Goal: Task Accomplishment & Management: Manage account settings

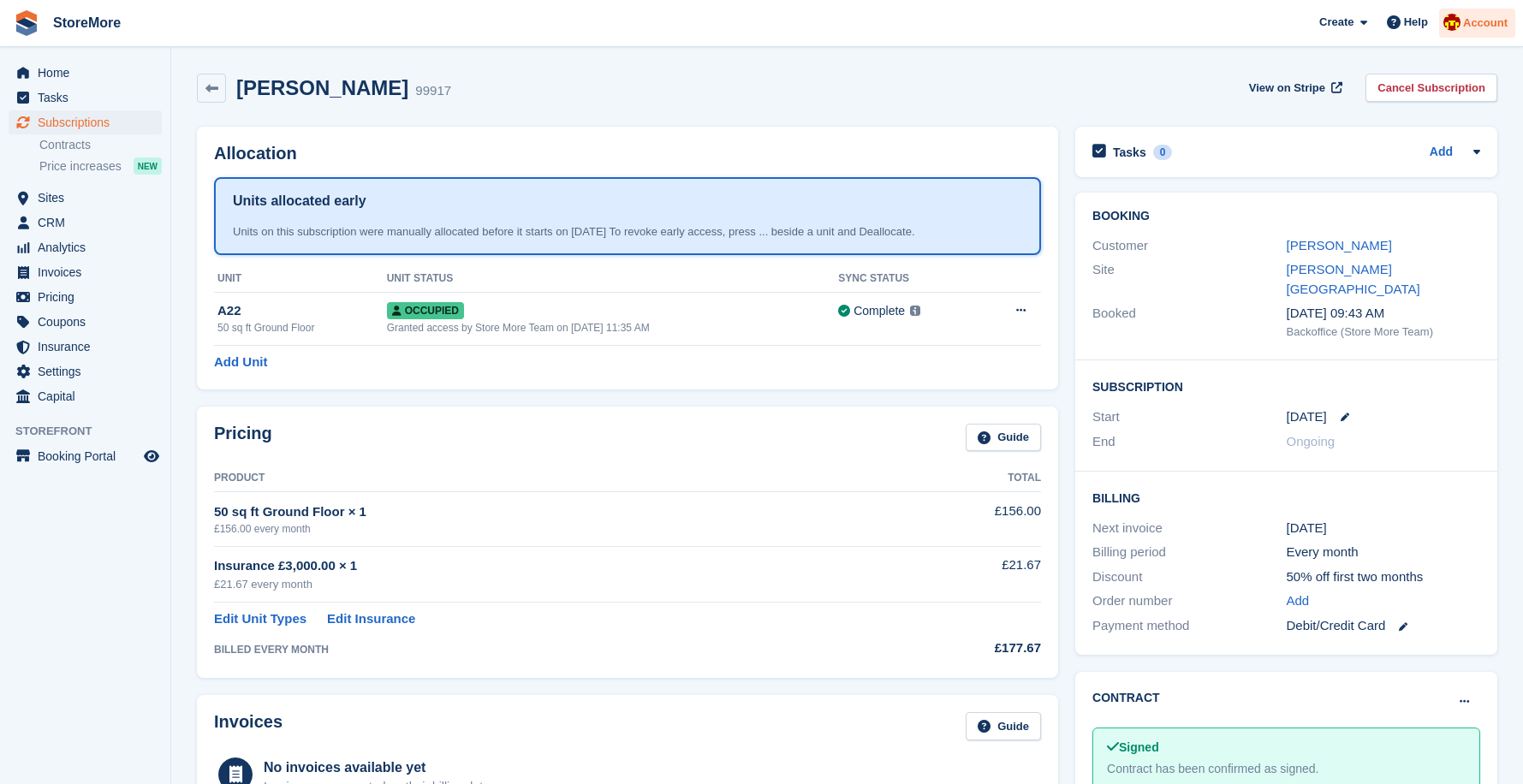
click at [1503, 13] on div "Account" at bounding box center [1477, 24] width 76 height 30
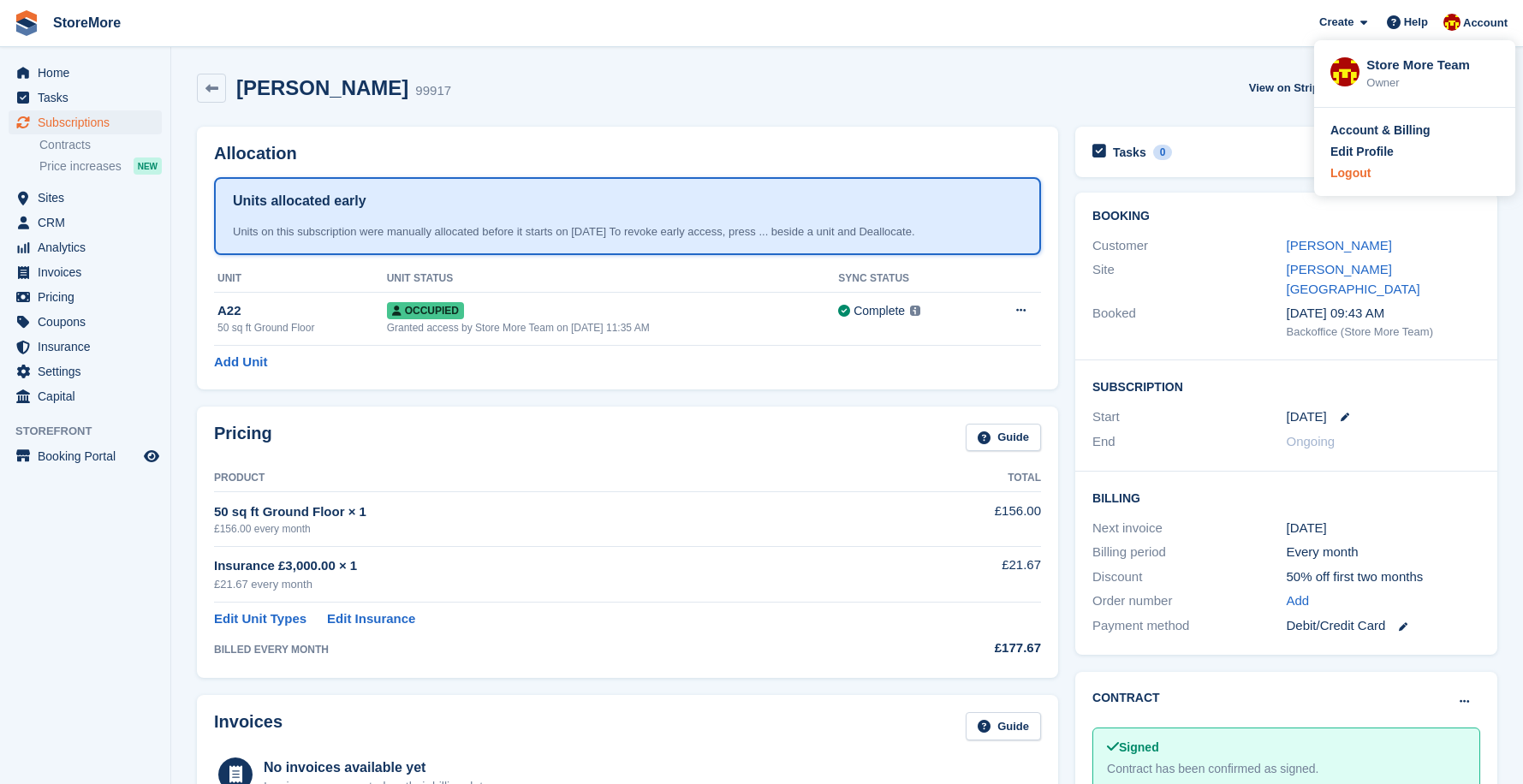
click at [1350, 176] on div "Logout" at bounding box center [1350, 173] width 41 height 18
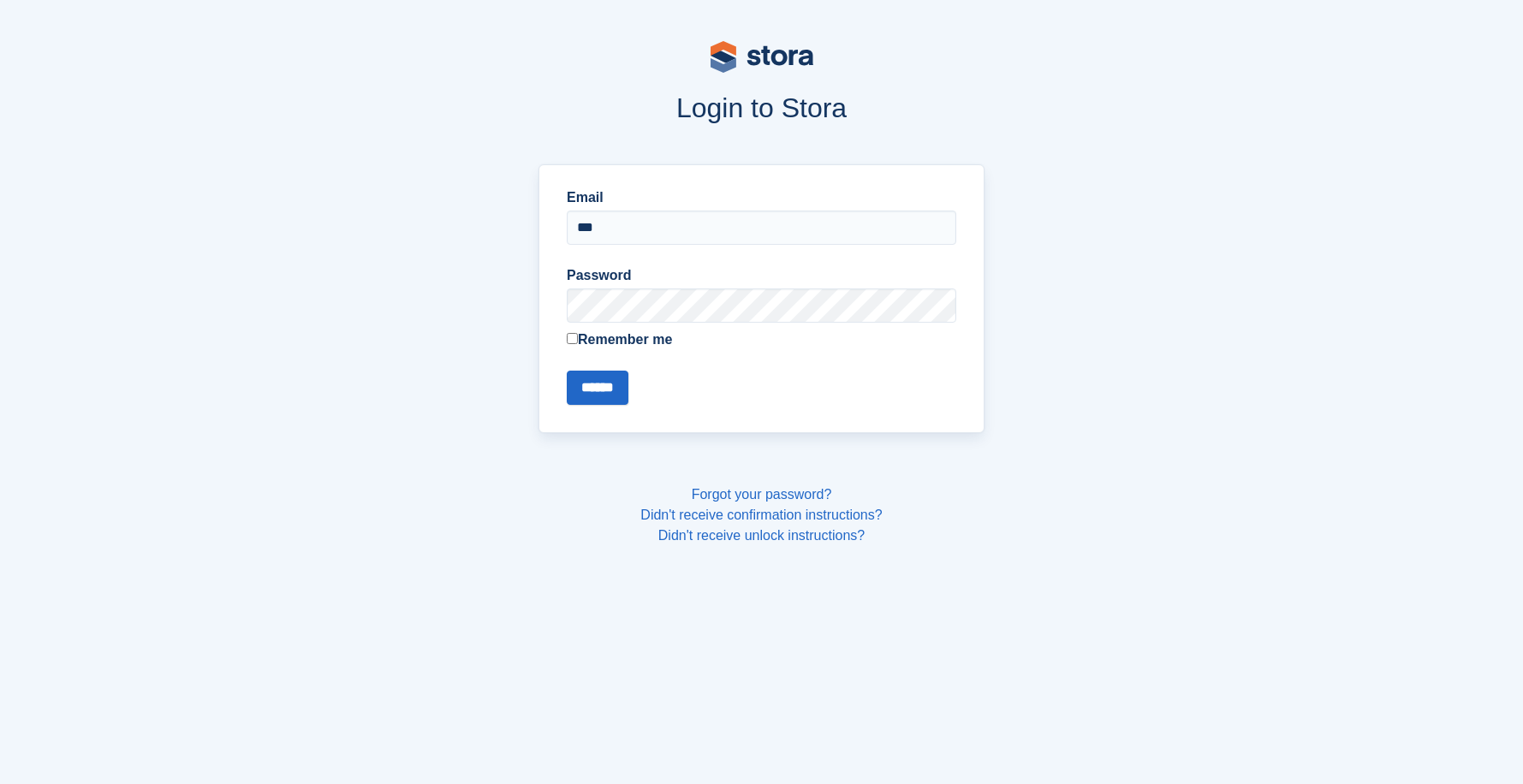
type input "**********"
click at [567, 371] on input "******" at bounding box center [597, 388] width 61 height 35
